Goal: Task Accomplishment & Management: Manage account settings

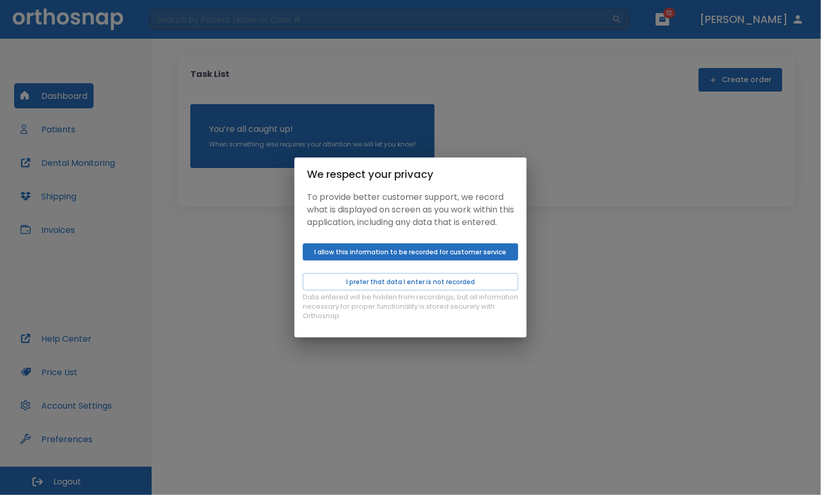
click at [398, 257] on button "I allow this information to be recorded for customer service" at bounding box center [411, 251] width 216 height 17
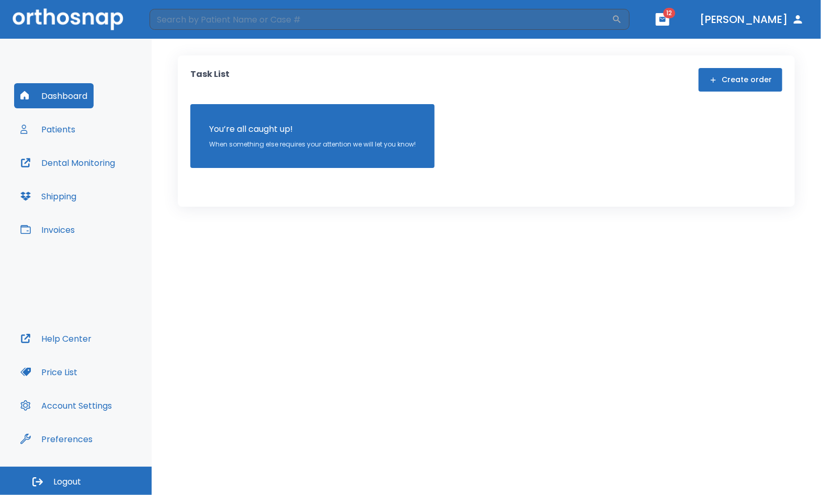
click at [57, 126] on button "Patients" at bounding box center [47, 129] width 67 height 25
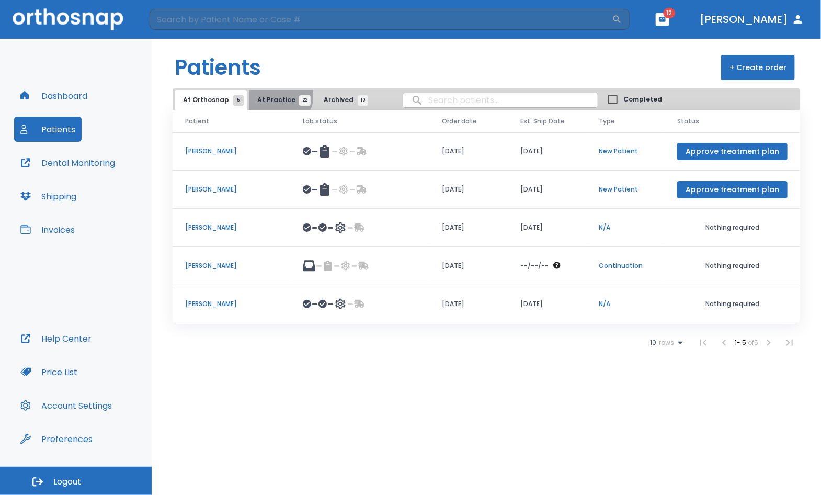
click at [276, 95] on span "At Practice 22" at bounding box center [281, 99] width 48 height 9
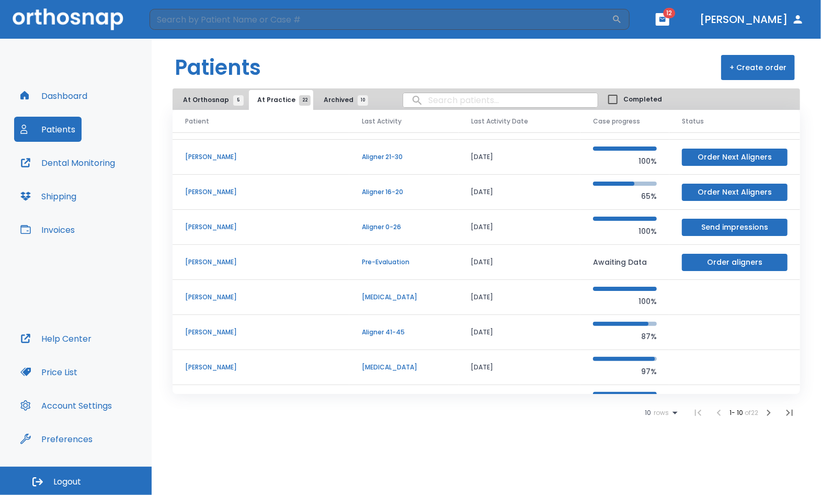
scroll to position [88, 0]
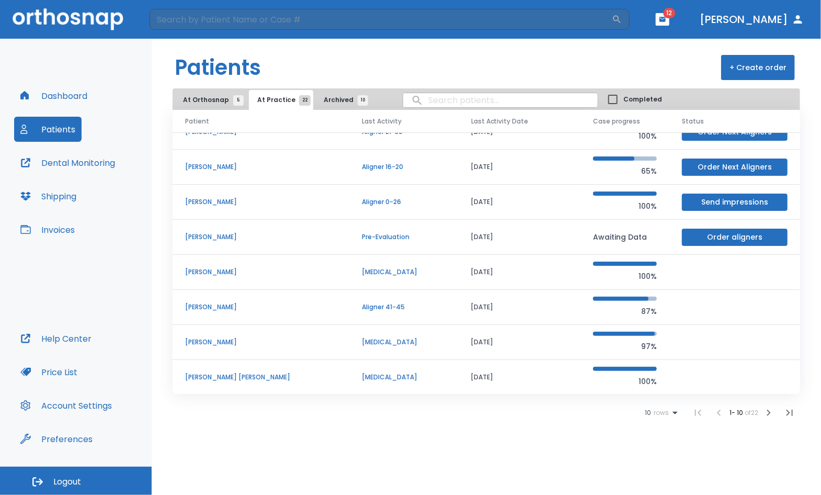
click at [773, 409] on icon "button" at bounding box center [769, 412] width 13 height 13
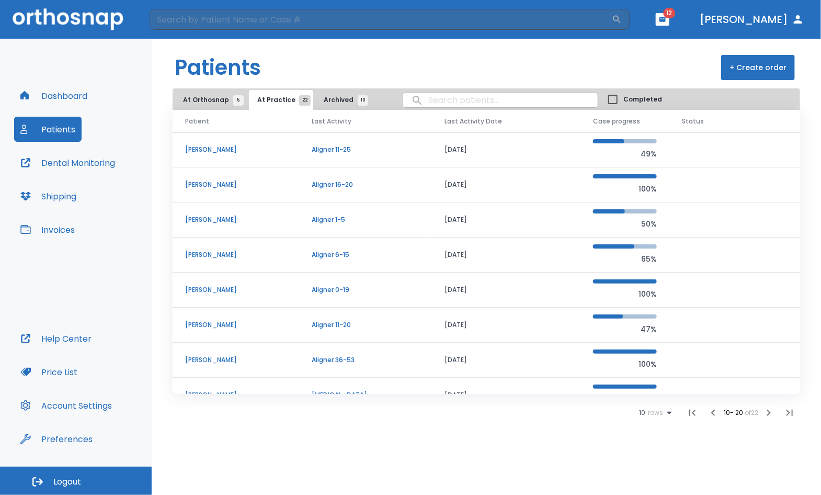
scroll to position [4, 0]
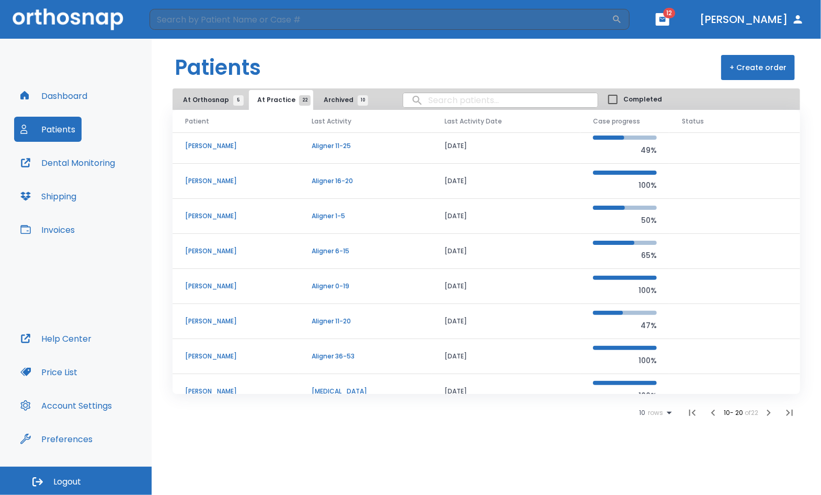
click at [206, 145] on p "[PERSON_NAME]" at bounding box center [235, 145] width 101 height 9
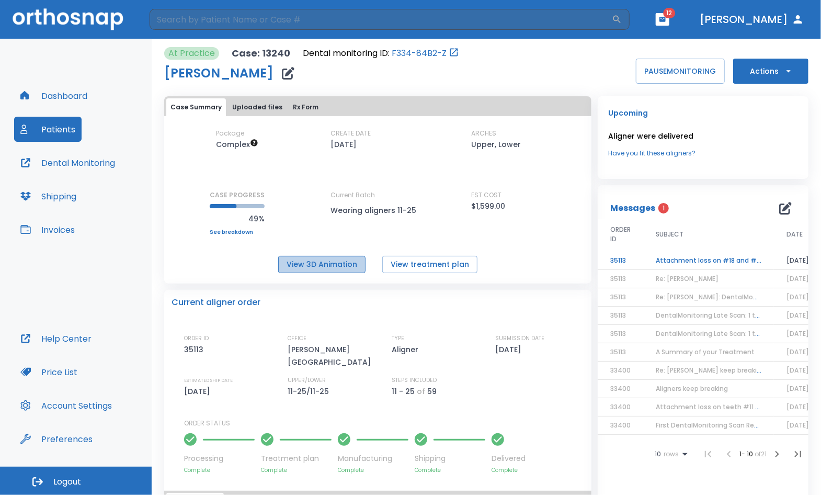
click at [330, 262] on button "View 3D Animation" at bounding box center [321, 264] width 87 height 17
